Goal: Book appointment/travel/reservation

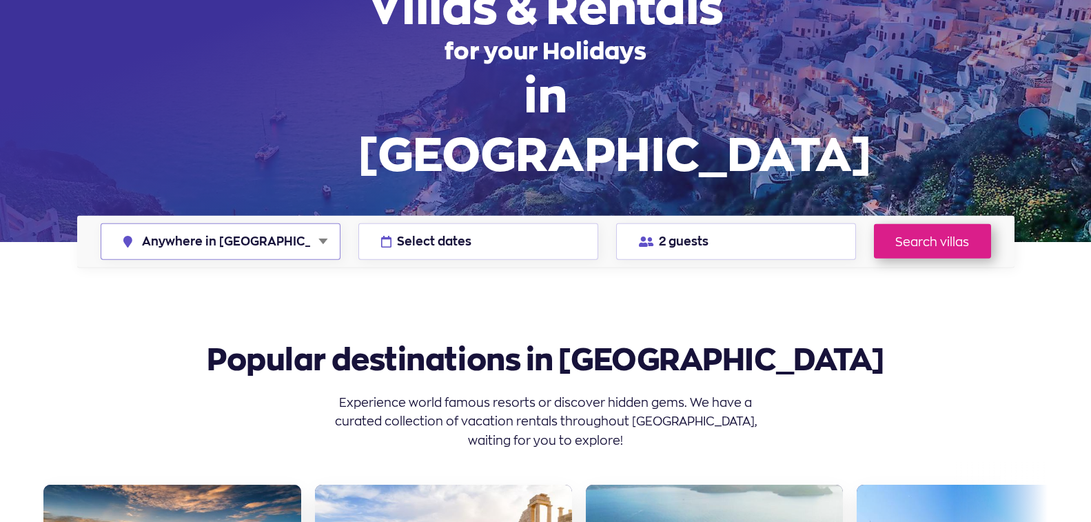
select select "chalkidiki"
click at [101, 224] on select "Anywhere in [GEOGRAPHIC_DATA] [GEOGRAPHIC_DATA] [GEOGRAPHIC_DATA] [GEOGRAPHIC_D…" at bounding box center [220, 241] width 239 height 35
click at [529, 223] on button "Select dates" at bounding box center [478, 241] width 240 height 37
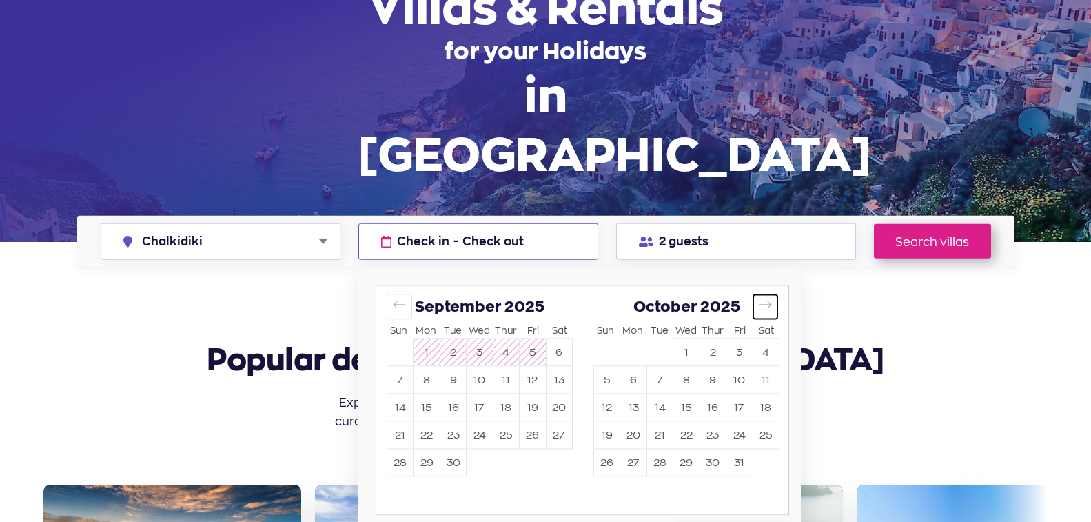
click at [767, 298] on icon "Move forward to switch to the next month." at bounding box center [765, 304] width 13 height 13
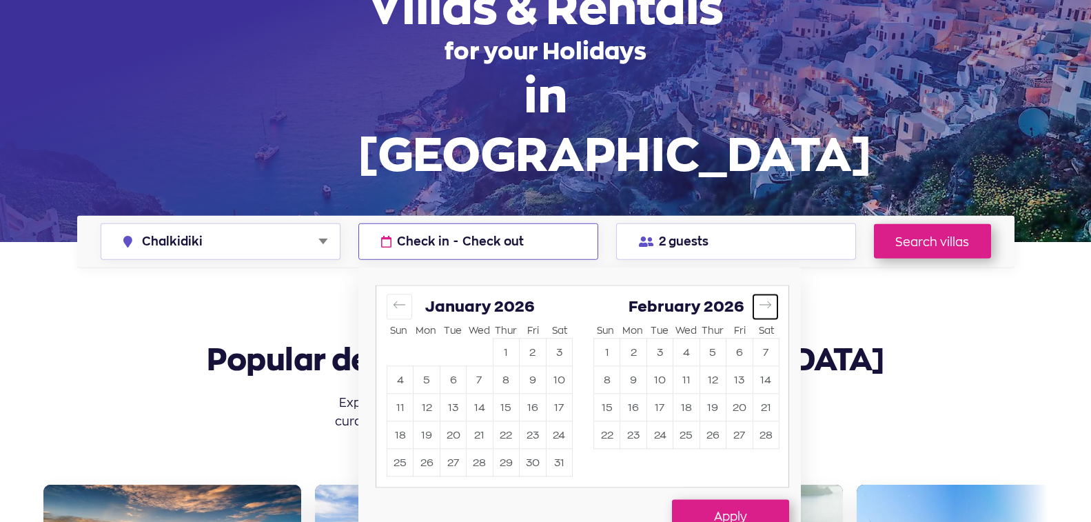
click at [767, 298] on icon "Move forward to switch to the next month." at bounding box center [765, 304] width 13 height 13
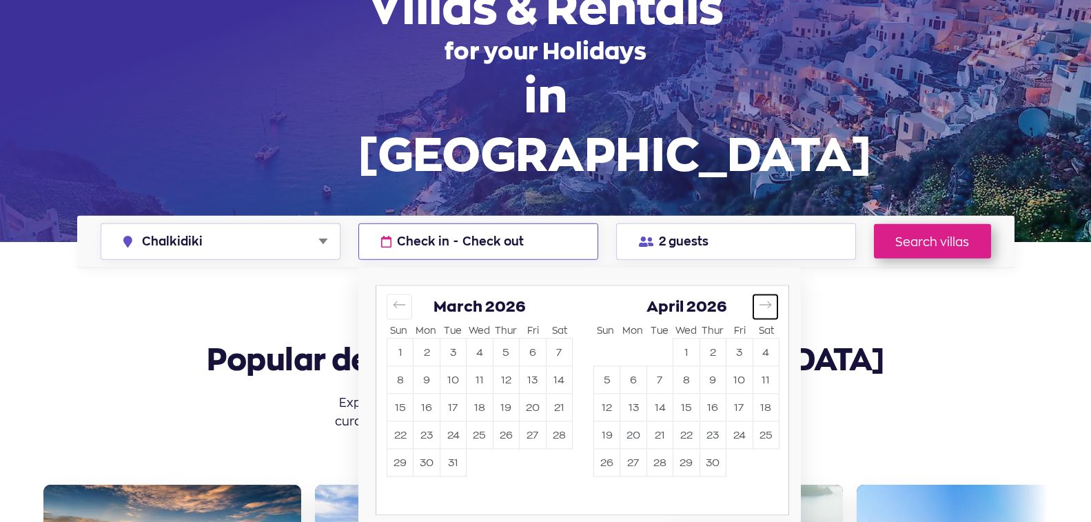
click at [767, 298] on icon "Move forward to switch to the next month." at bounding box center [765, 304] width 13 height 13
click at [632, 338] on button "1" at bounding box center [633, 351] width 26 height 27
click at [770, 301] on icon "Move forward to switch to the next month." at bounding box center [766, 304] width 12 height 7
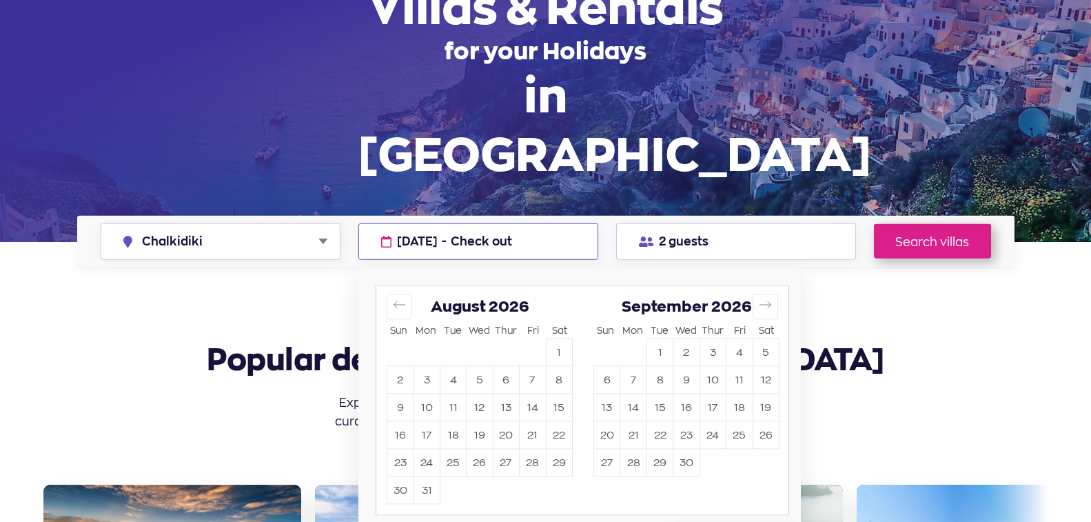
click at [406, 476] on button "30" at bounding box center [400, 489] width 26 height 27
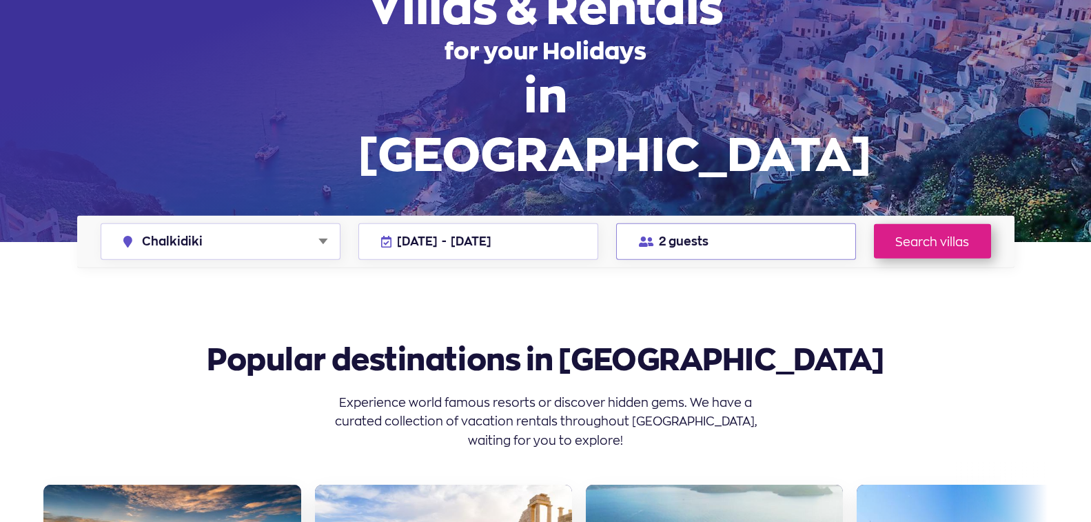
click at [779, 223] on button "2 guests" at bounding box center [736, 241] width 240 height 37
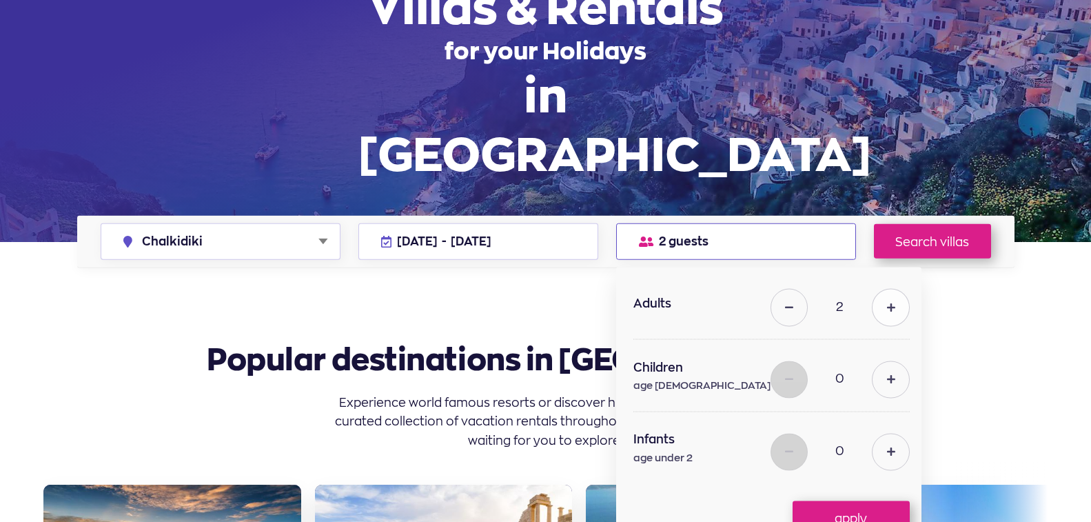
click at [872, 289] on button at bounding box center [890, 307] width 37 height 37
type input "4"
click at [887, 375] on icon at bounding box center [891, 380] width 8 height 10
type input "1"
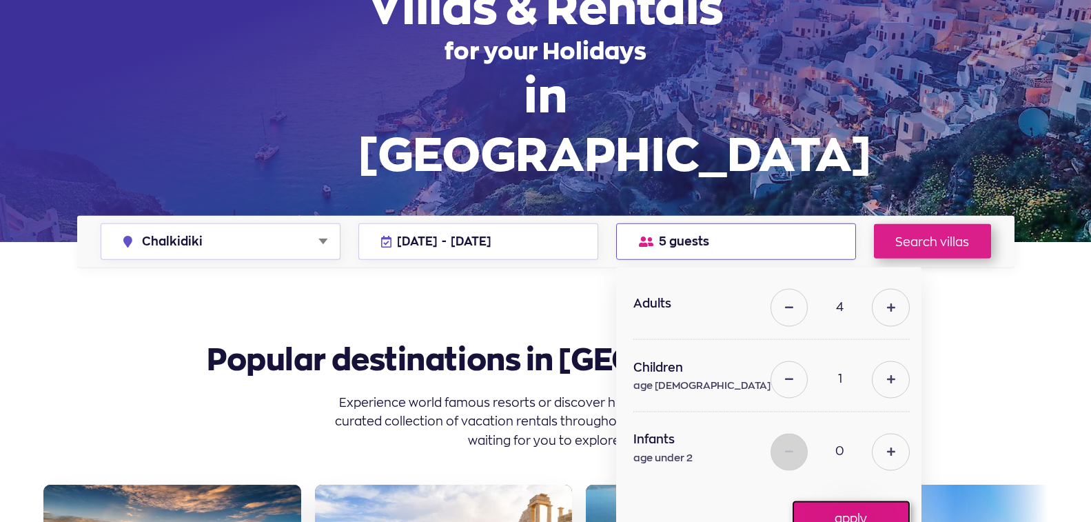
click at [850, 500] on button "apply" at bounding box center [851, 517] width 117 height 34
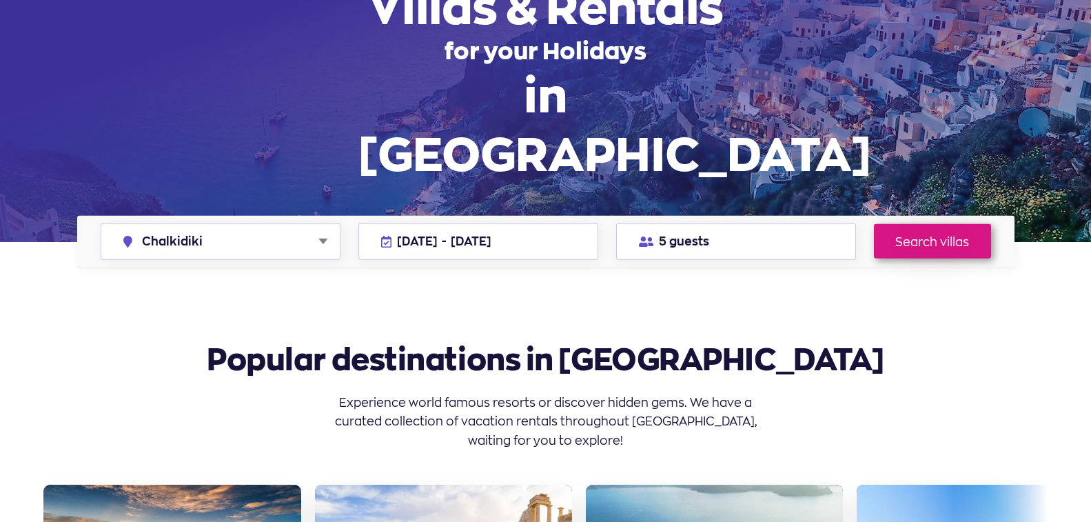
click at [951, 224] on link "Search villas" at bounding box center [932, 241] width 117 height 34
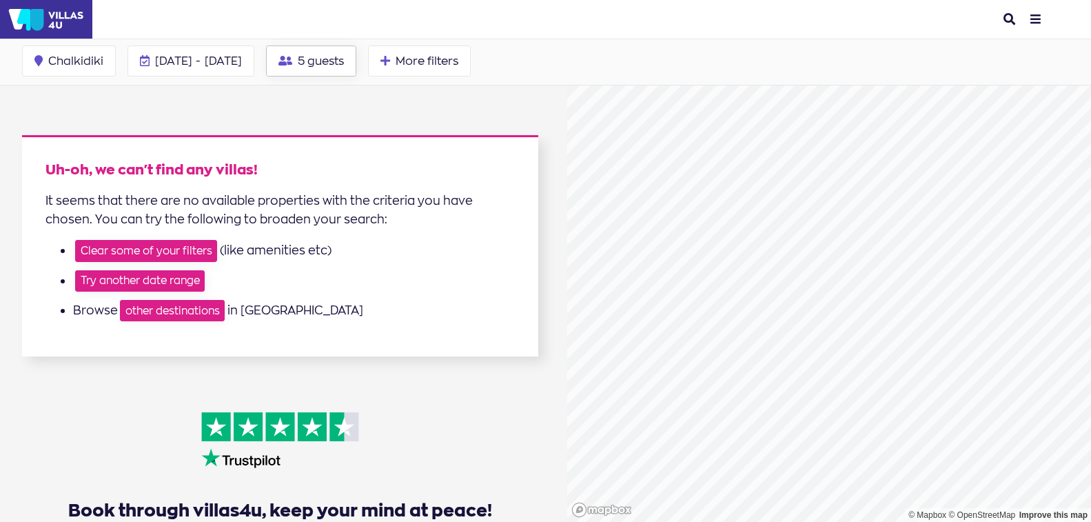
click at [344, 59] on span "5 guests" at bounding box center [321, 60] width 46 height 11
type input "4"
type input "1"
type input "0"
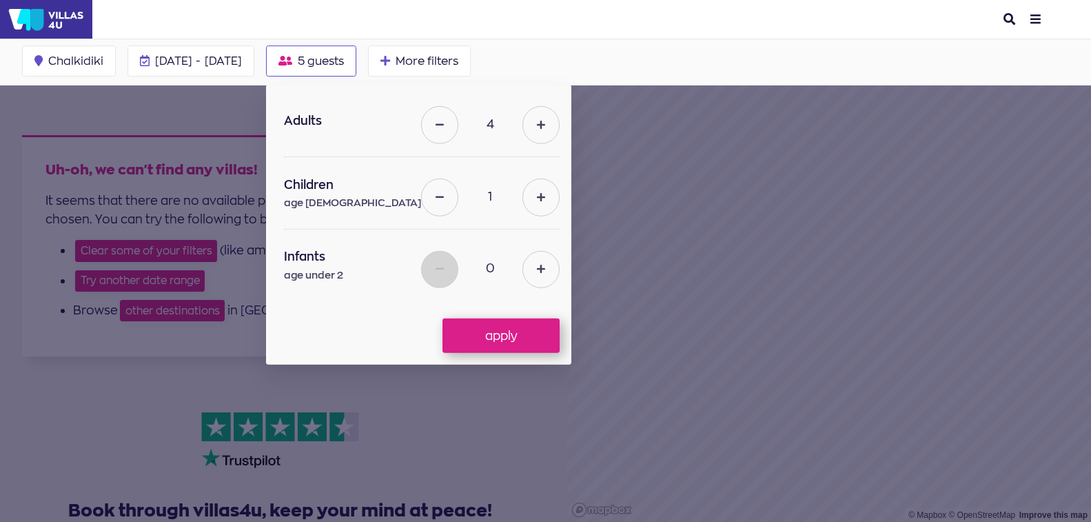
click at [658, 17] on header "search menu Explore Destinations in Greece Suggestions for travelers Vacation c…" at bounding box center [545, 19] width 1091 height 39
click at [638, 54] on div "Chalkidiki Anywhere in Greece Crete Mykonos Santorini Paros Athens Zakynthos Ch…" at bounding box center [545, 62] width 1091 height 47
click at [511, 337] on button "apply" at bounding box center [501, 335] width 117 height 34
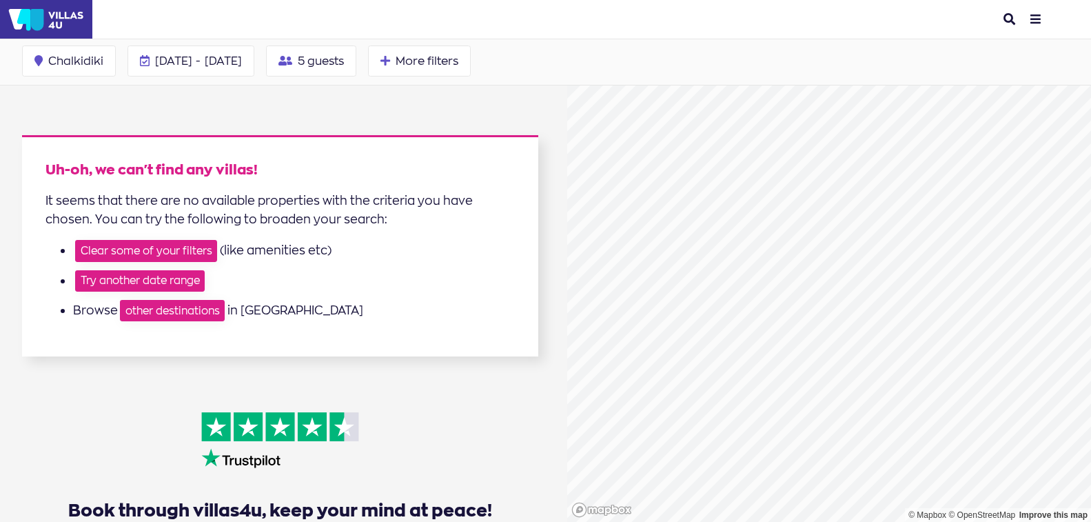
scroll to position [123, 0]
